Goal: Transaction & Acquisition: Purchase product/service

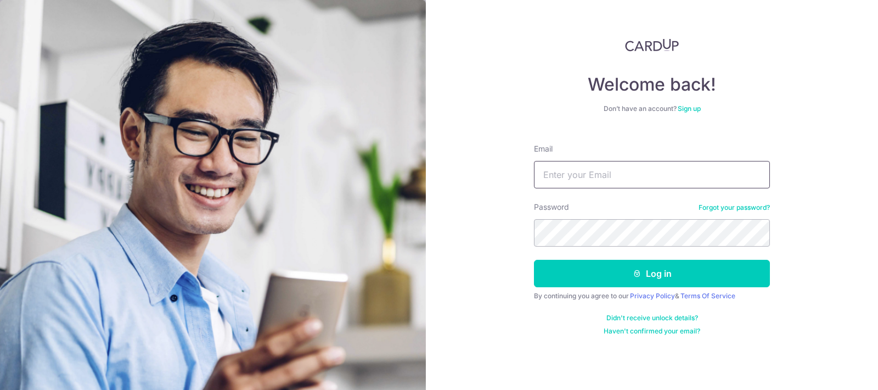
type input "gocy36@hotmail.com"
click at [652, 273] on button "Log in" at bounding box center [652, 273] width 236 height 27
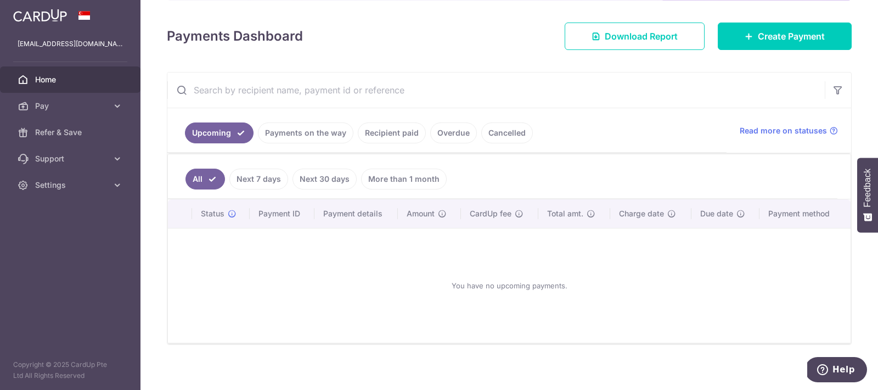
scroll to position [141, 0]
click at [377, 131] on link "Recipient paid" at bounding box center [392, 132] width 68 height 21
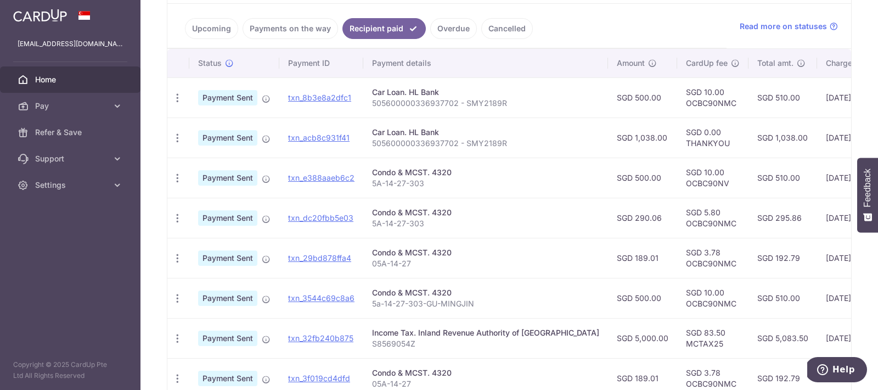
scroll to position [245, 0]
drag, startPoint x: 370, startPoint y: 103, endPoint x: 505, endPoint y: 102, distance: 135.0
click at [505, 102] on td "Car Loan. HL Bank 505600000336937702 - SMY2189R" at bounding box center [485, 97] width 245 height 40
copy p "505600000336937702 - SMY2189R"
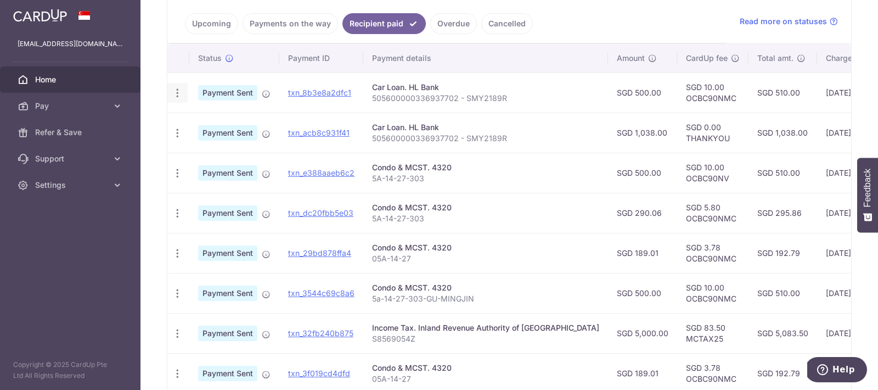
click at [180, 99] on div "PDF Receipt" at bounding box center [177, 93] width 20 height 20
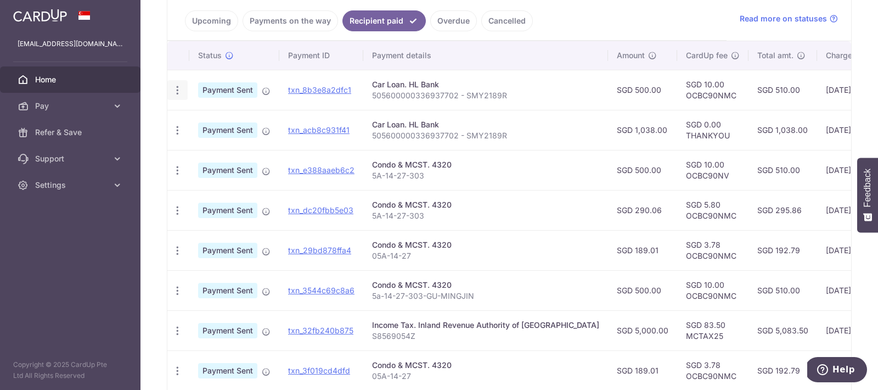
click at [180, 93] on icon "button" at bounding box center [178, 91] width 12 height 12
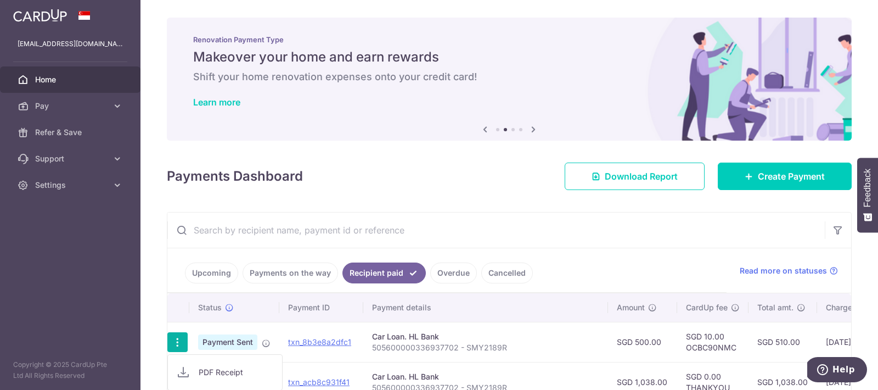
scroll to position [0, 0]
click at [72, 113] on link "Pay" at bounding box center [70, 106] width 141 height 26
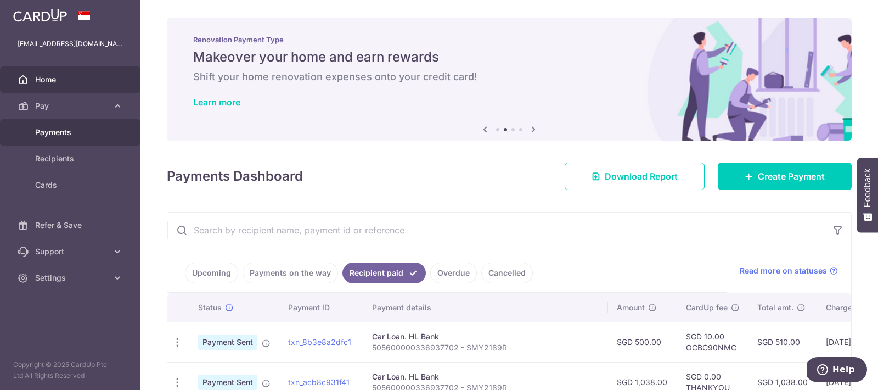
click at [70, 130] on span "Payments" at bounding box center [71, 132] width 72 height 11
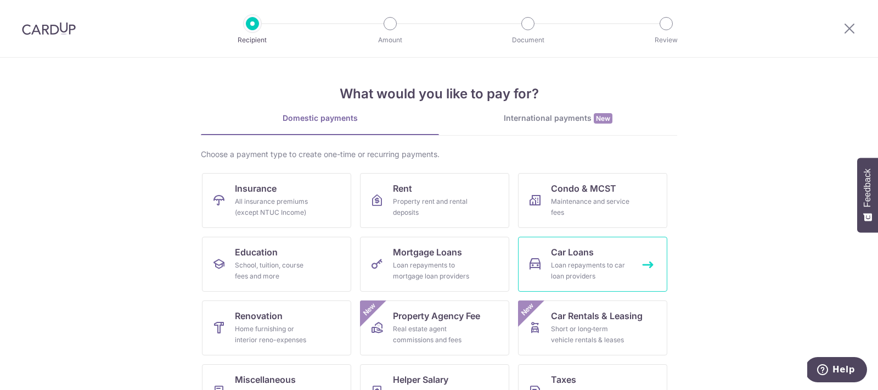
scroll to position [6, 0]
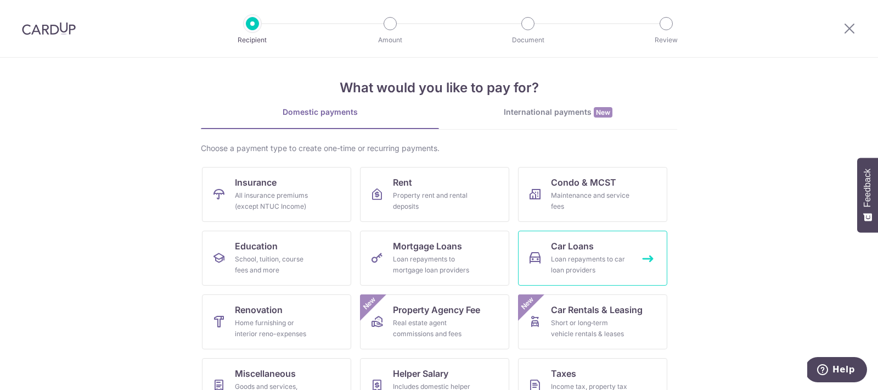
click at [584, 262] on div "Loan repayments to car loan providers" at bounding box center [590, 265] width 79 height 22
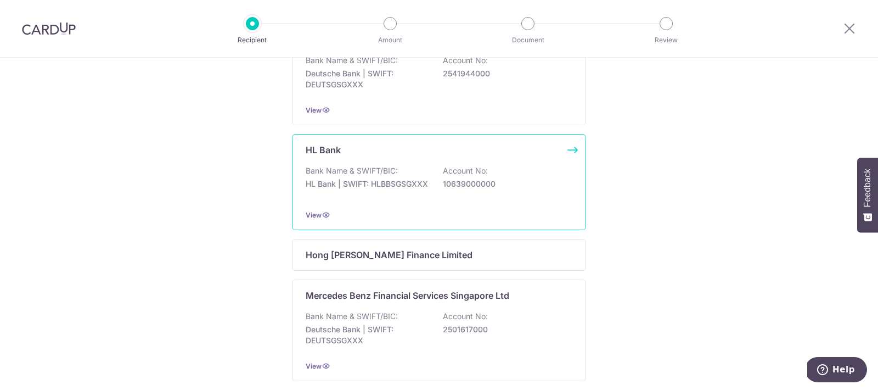
scroll to position [414, 0]
click at [497, 167] on div "Bank Name & SWIFT/BIC: HL Bank | SWIFT: HLBBSGSGXXX Account No: 10639000000" at bounding box center [439, 181] width 267 height 35
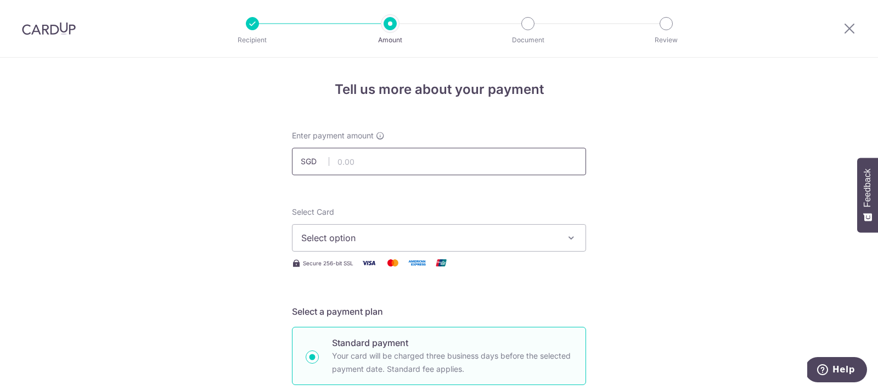
click at [336, 167] on input "text" at bounding box center [439, 161] width 294 height 27
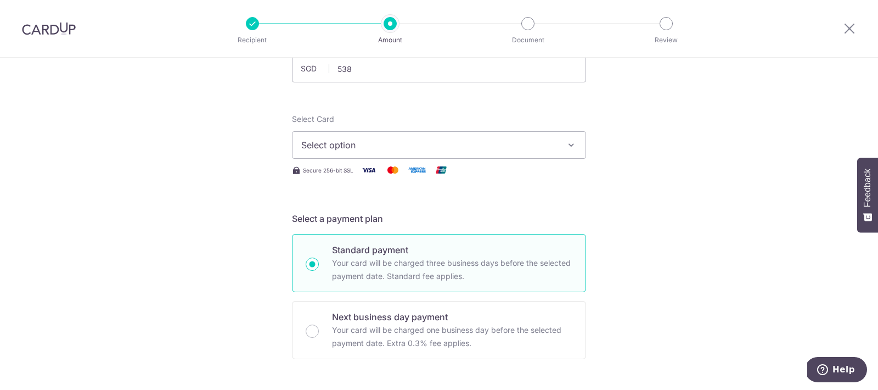
type input "538.00"
click at [372, 153] on button "Select option" at bounding box center [439, 144] width 294 height 27
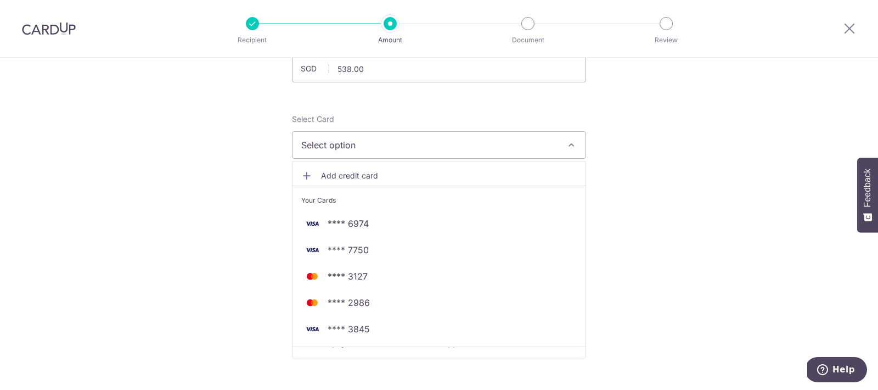
scroll to position [93, 0]
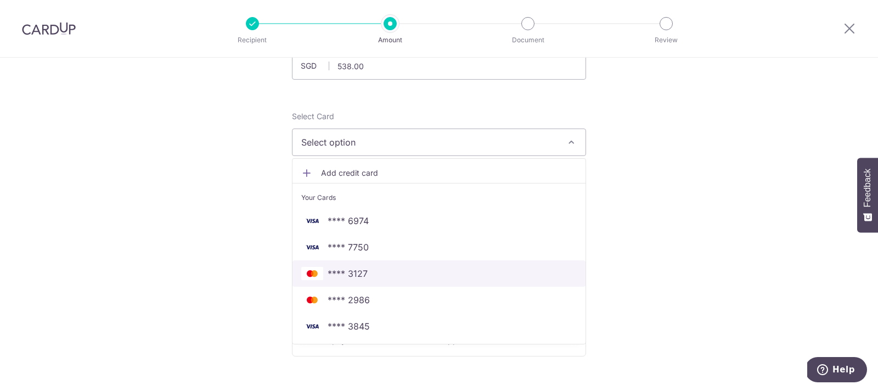
click at [369, 277] on span "**** 3127" at bounding box center [439, 273] width 276 height 13
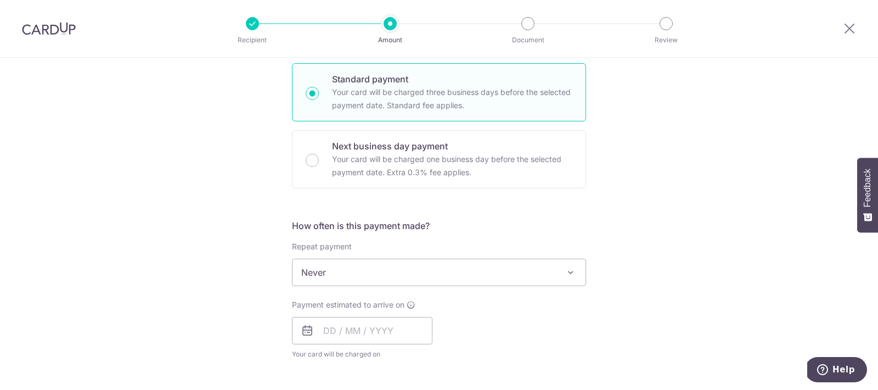
scroll to position [267, 0]
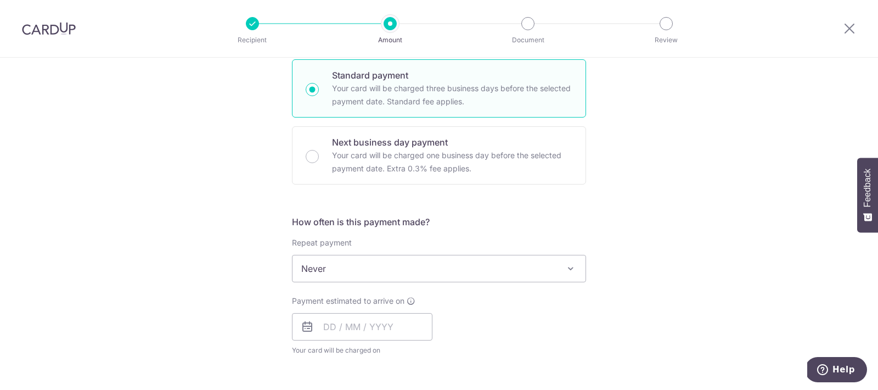
click at [357, 270] on span "Never" at bounding box center [439, 268] width 293 height 26
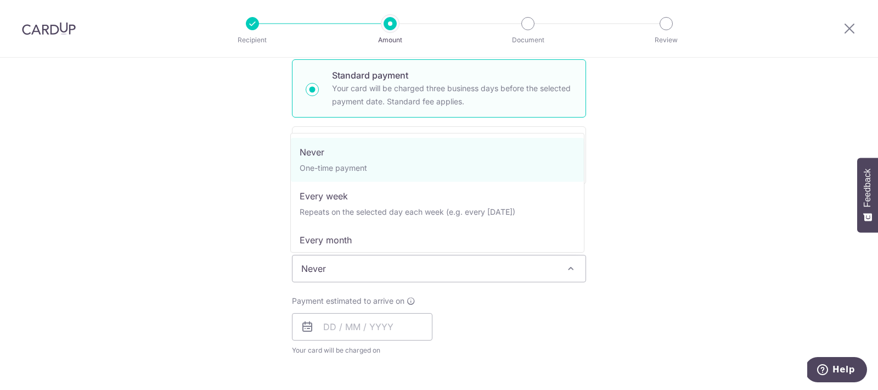
click at [352, 268] on span "Never" at bounding box center [439, 268] width 293 height 26
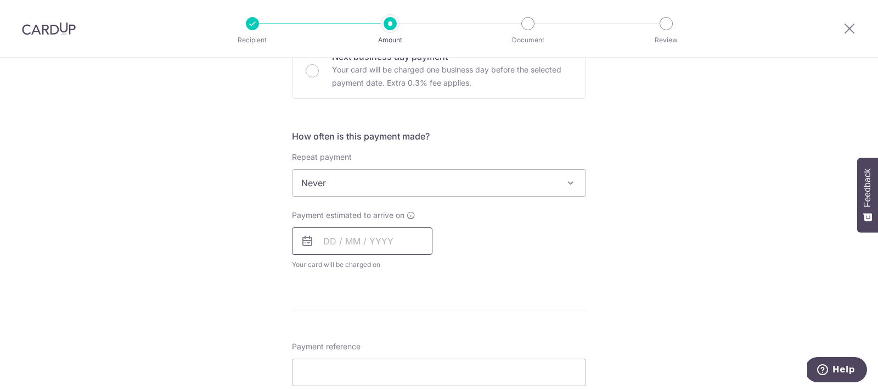
click at [328, 233] on input "text" at bounding box center [362, 240] width 141 height 27
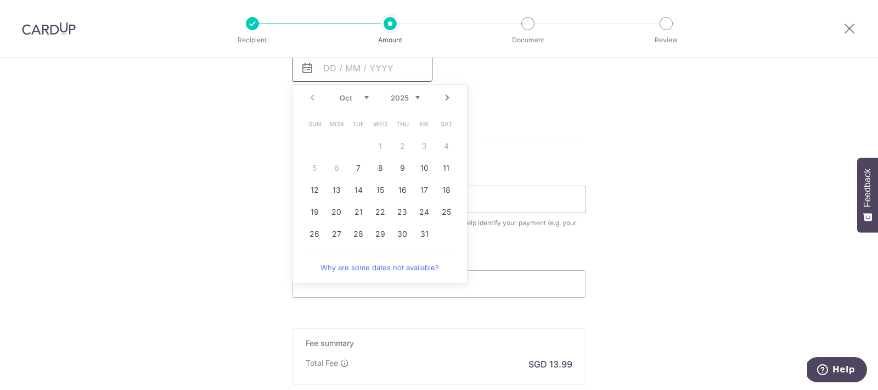
scroll to position [532, 0]
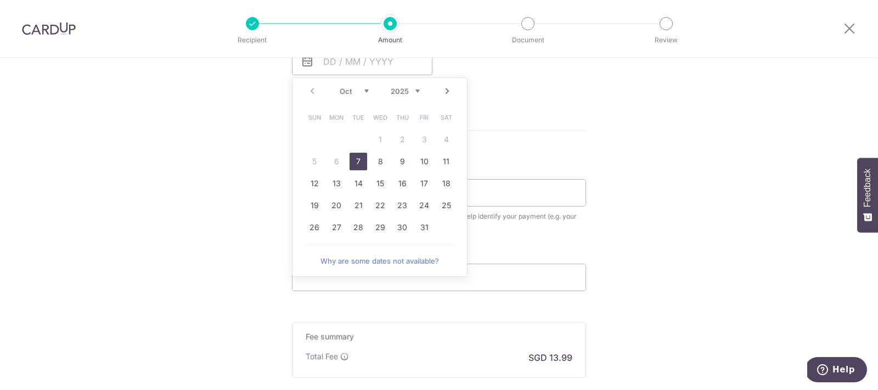
click at [358, 165] on link "7" at bounding box center [359, 162] width 18 height 18
type input "07/10/2025"
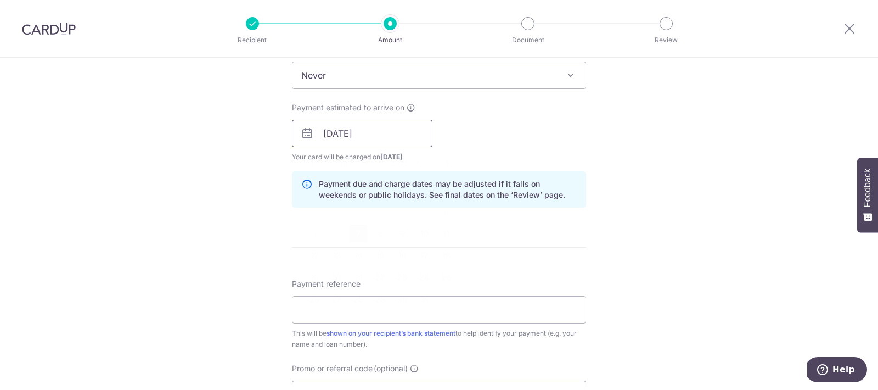
scroll to position [462, 0]
click at [381, 142] on input "07/10/2025" at bounding box center [362, 131] width 141 height 27
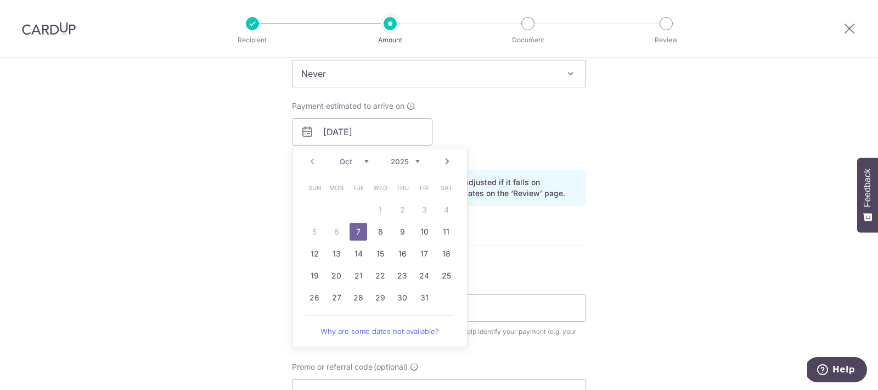
click at [228, 152] on div "Tell us more about your payment Enter payment amount SGD 538.00 538.00 Select C…" at bounding box center [439, 114] width 878 height 1038
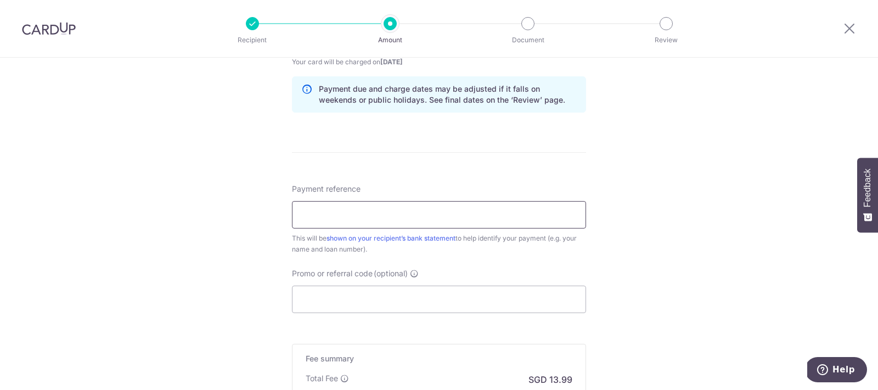
click at [328, 223] on input "Payment reference" at bounding box center [439, 214] width 294 height 27
paste input "505600000336937702 - SMY2189R"
type input "505600000336937702 - SMY2189R"
click at [316, 303] on input "Promo or referral code (optional)" at bounding box center [439, 300] width 294 height 27
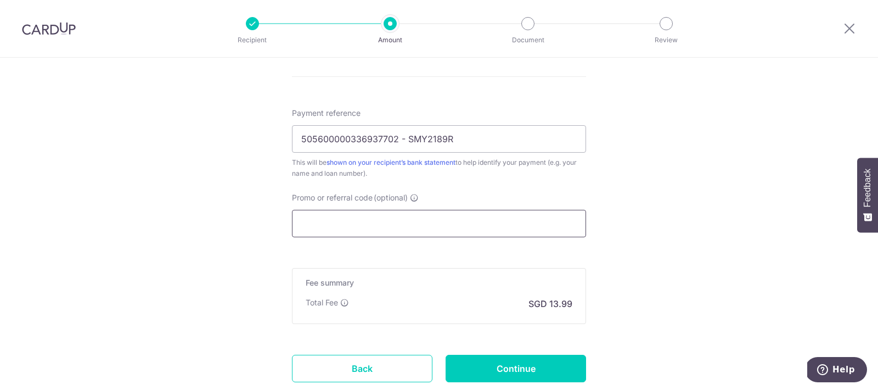
scroll to position [632, 0]
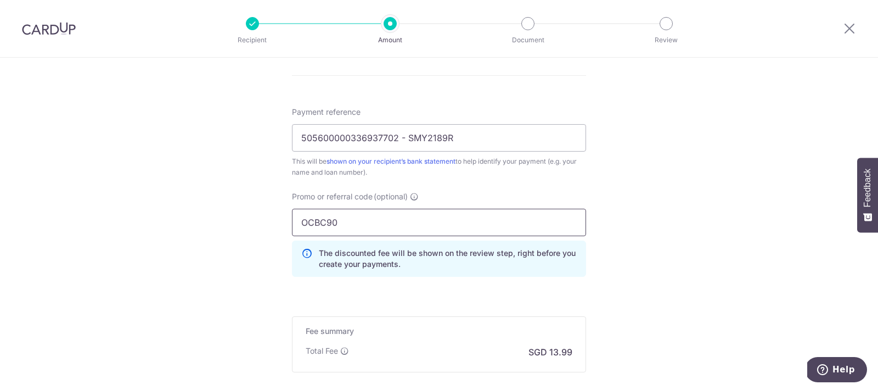
type input "OCBC90NMC"
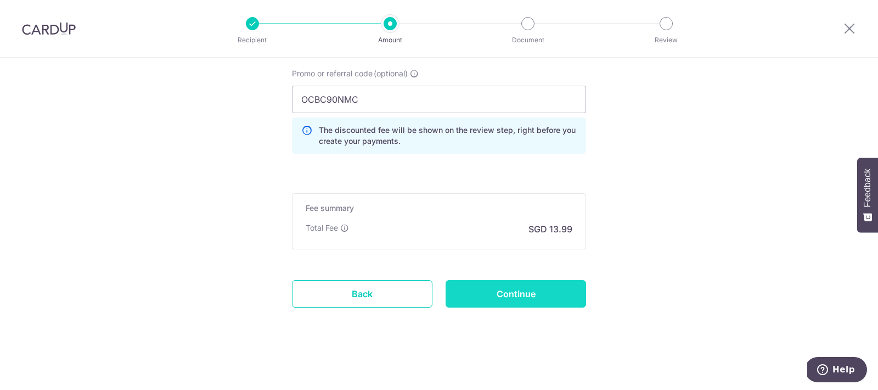
scroll to position [755, 0]
click at [514, 294] on input "Continue" at bounding box center [516, 293] width 141 height 27
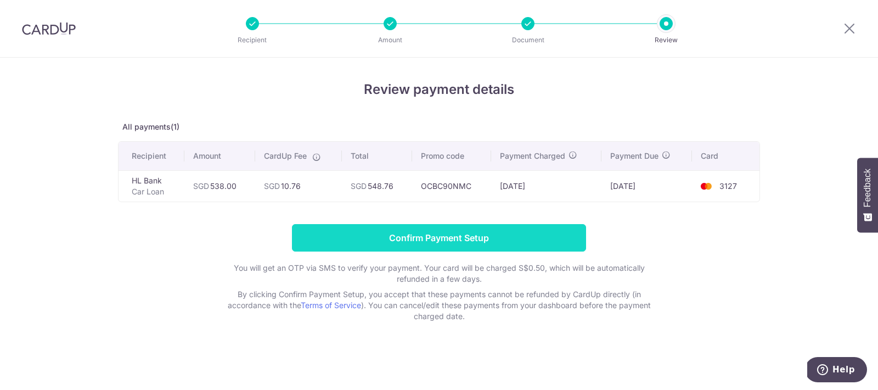
click at [448, 236] on input "Confirm Payment Setup" at bounding box center [439, 237] width 294 height 27
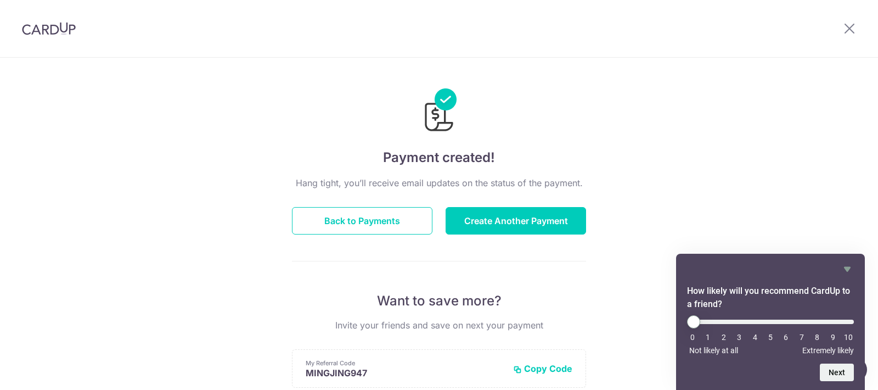
scroll to position [20, 0]
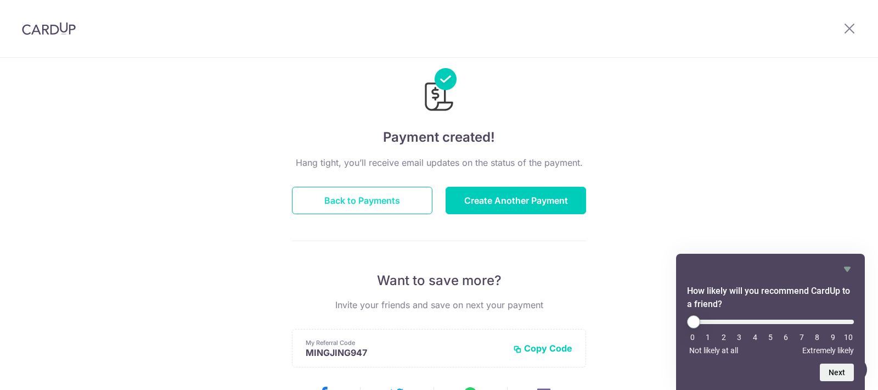
click at [346, 199] on button "Back to Payments" at bounding box center [362, 200] width 141 height 27
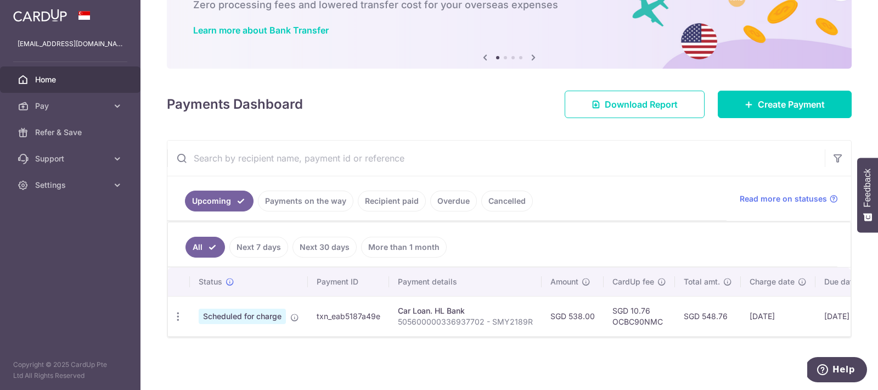
scroll to position [75, 0]
click at [394, 201] on link "Recipient paid" at bounding box center [392, 200] width 68 height 21
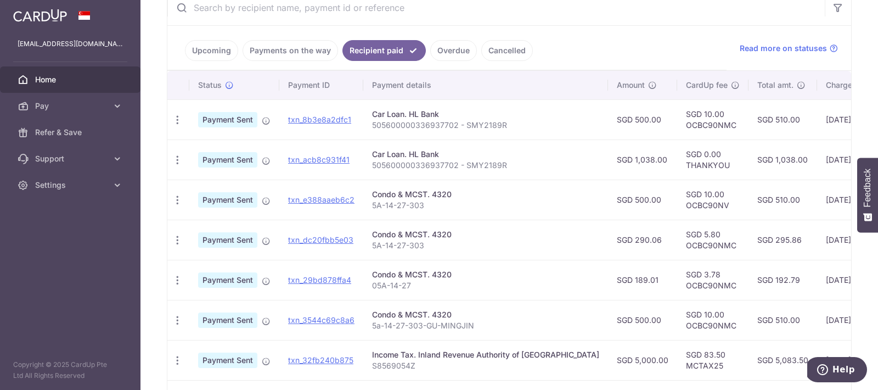
scroll to position [224, 0]
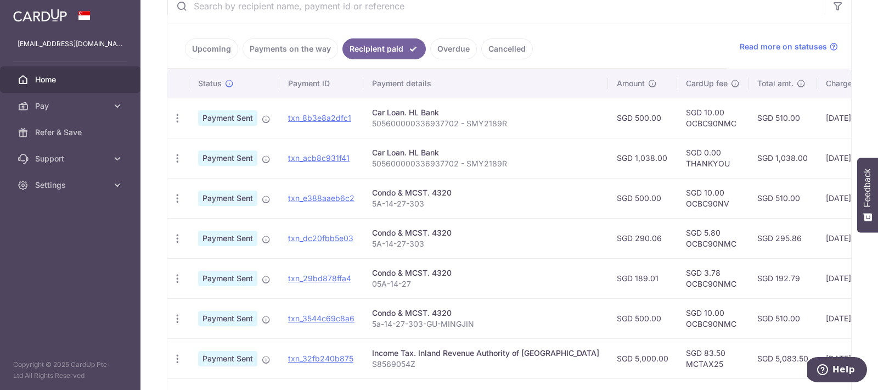
click at [211, 45] on link "Upcoming" at bounding box center [211, 48] width 53 height 21
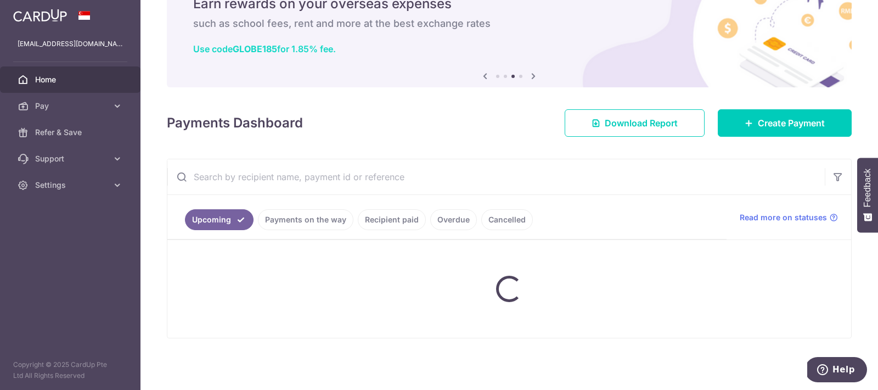
scroll to position [53, 0]
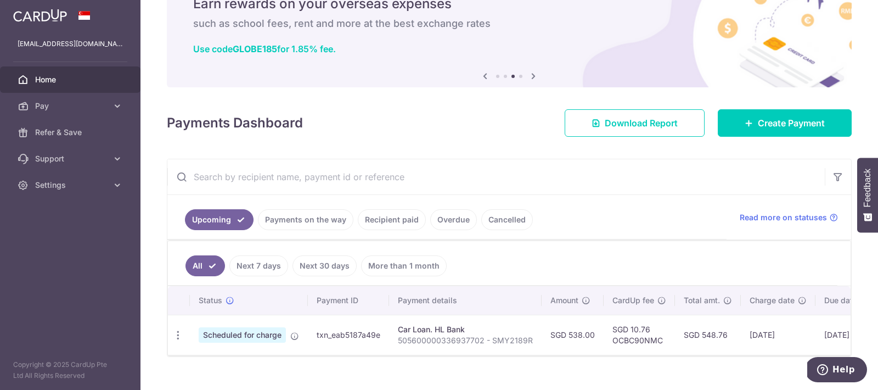
click at [396, 217] on link "Recipient paid" at bounding box center [392, 219] width 68 height 21
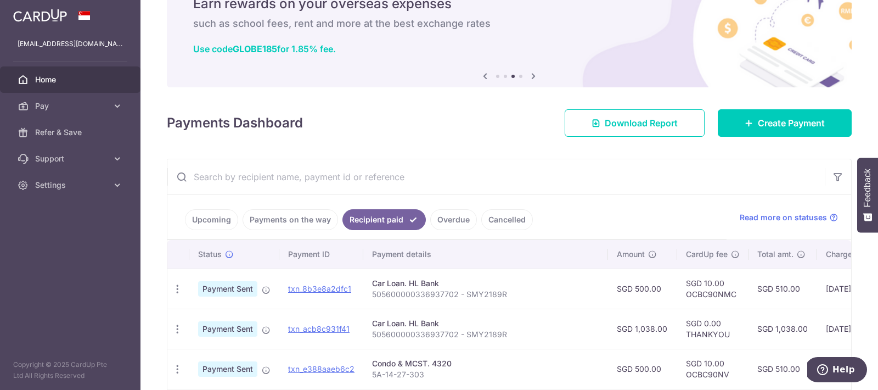
click at [216, 217] on link "Upcoming" at bounding box center [211, 219] width 53 height 21
